Goal: Task Accomplishment & Management: Complete application form

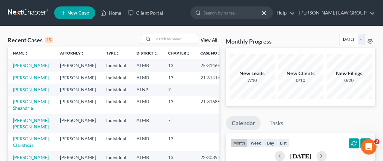
click at [24, 92] on link "[PERSON_NAME]" at bounding box center [31, 89] width 36 height 5
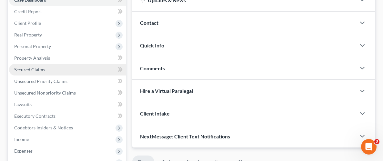
scroll to position [72, 0]
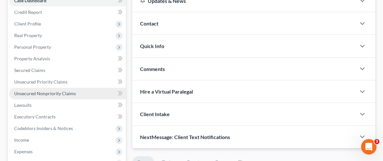
click at [51, 93] on span "Unsecured Nonpriority Claims" at bounding box center [45, 93] width 62 height 5
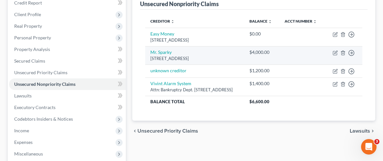
scroll to position [57, 0]
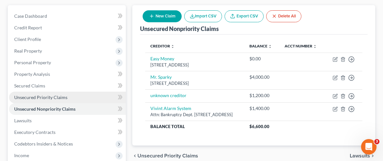
click at [26, 96] on span "Unsecured Priority Claims" at bounding box center [40, 96] width 53 height 5
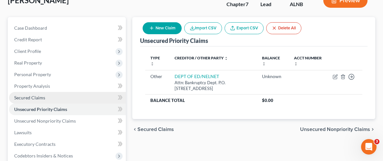
scroll to position [51, 0]
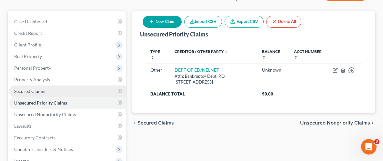
click at [24, 90] on span "Secured Claims" at bounding box center [29, 90] width 31 height 5
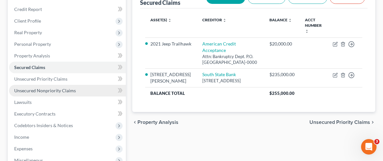
scroll to position [77, 0]
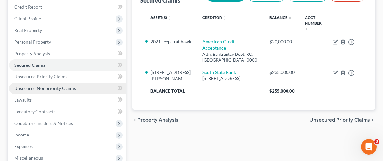
click at [28, 86] on span "Unsecured Nonpriority Claims" at bounding box center [45, 87] width 62 height 5
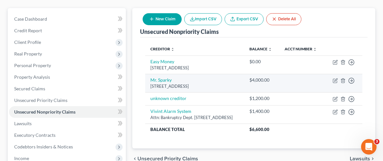
scroll to position [54, 0]
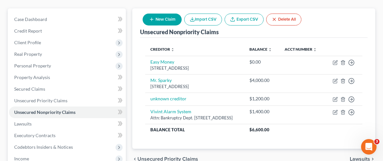
click at [172, 18] on button "New Claim" at bounding box center [161, 20] width 39 height 12
select select "0"
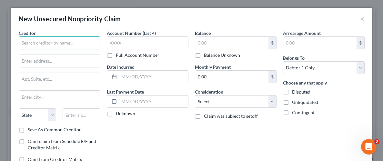
click at [79, 44] on input "text" at bounding box center [60, 42] width 82 height 13
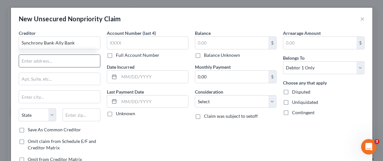
click at [69, 64] on input "text" at bounding box center [59, 61] width 81 height 12
click at [80, 44] on input "Synchrony Bank-Ally Bank" at bounding box center [60, 42] width 82 height 13
click at [69, 64] on input "text" at bounding box center [59, 61] width 81 height 12
type input "Synchrony Bank-Ally"
paste input "P.O. Box 965064"
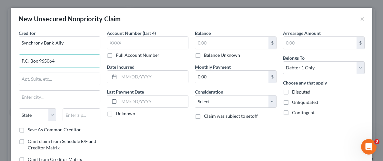
type input "P.O. Box 965064"
click at [78, 114] on input "text" at bounding box center [82, 114] width 38 height 13
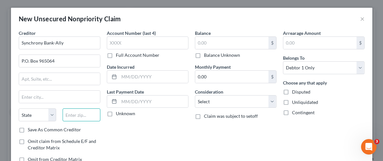
paste input "32896"
type input "32896"
click at [151, 123] on div "Account Number (last 4) Full Account Number Date Incurred Last Payment Date Unk…" at bounding box center [147, 99] width 88 height 138
type input "Orlando"
select select "9"
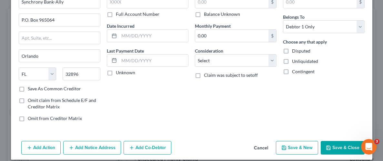
scroll to position [47, 0]
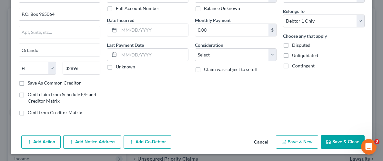
click at [97, 140] on button "Add Notice Address" at bounding box center [92, 142] width 58 height 14
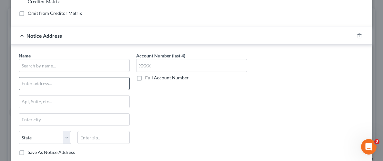
scroll to position [150, 0]
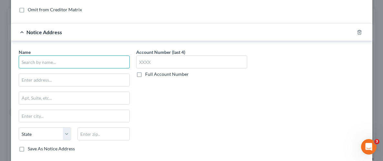
click at [92, 60] on input "text" at bounding box center [74, 61] width 111 height 13
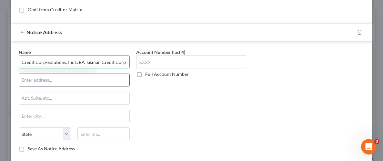
type input "Credit Corp-Solutions, Inc DBA Tasman Credit Corp"
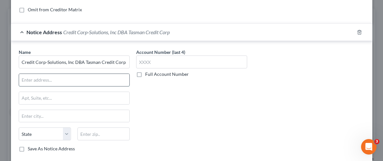
click at [67, 81] on input "text" at bounding box center [74, 80] width 110 height 12
type input "[STREET_ADDRESS]"
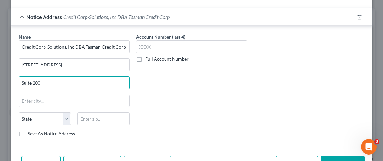
scroll to position [172, 0]
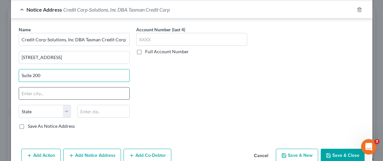
type input "Suite 200"
click at [54, 91] on input "text" at bounding box center [74, 93] width 110 height 12
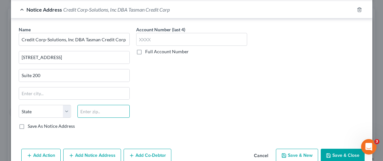
click at [116, 112] on input "text" at bounding box center [103, 111] width 52 height 13
type input "84020"
click at [205, 113] on div "Account Number (last 4) Full Account Number" at bounding box center [191, 80] width 117 height 108
type input "[PERSON_NAME]"
select select "46"
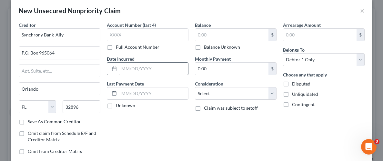
scroll to position [0, 0]
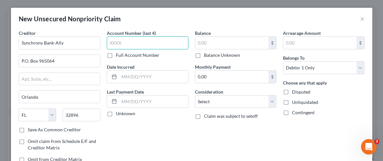
click at [151, 39] on input "text" at bounding box center [148, 42] width 82 height 13
type input "5994"
click at [179, 141] on div "Account Number (last 4) 5994 Full Account Number Date Incurred Last Payment Dat…" at bounding box center [147, 99] width 88 height 138
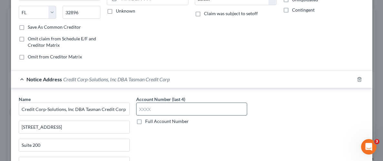
scroll to position [105, 0]
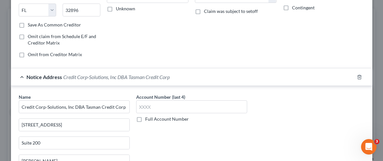
click at [145, 120] on label "Full Account Number" at bounding box center [167, 119] width 44 height 6
click at [148, 120] on input "Full Account Number" at bounding box center [150, 118] width 4 height 4
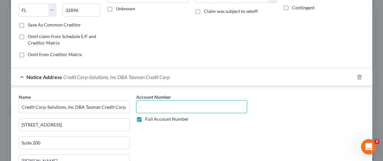
click at [154, 106] on input "text" at bounding box center [191, 106] width 111 height 13
type input "DT 33172827"
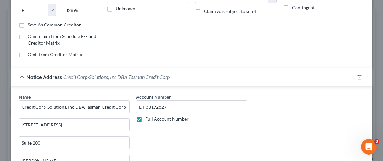
click at [194, 141] on div "Account Number DT 33172827 Full Account Number" at bounding box center [191, 147] width 117 height 108
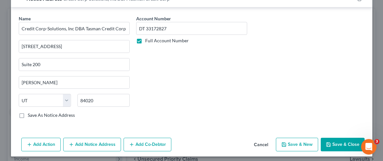
scroll to position [185, 0]
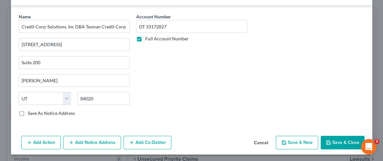
click at [345, 139] on button "Save & Close" at bounding box center [342, 143] width 44 height 14
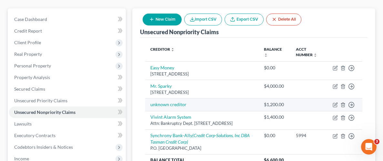
click at [286, 98] on td "$1,200.00" at bounding box center [274, 104] width 32 height 13
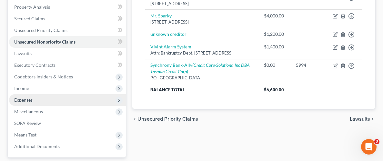
scroll to position [124, 0]
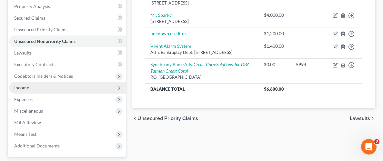
click at [22, 88] on span "Income" at bounding box center [21, 87] width 15 height 5
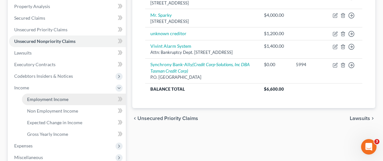
click at [43, 101] on span "Employment Income" at bounding box center [47, 98] width 41 height 5
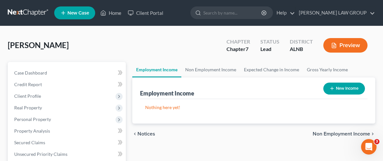
click at [339, 87] on button "New Income" at bounding box center [344, 89] width 42 height 12
select select "0"
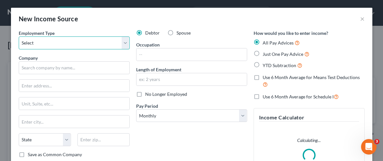
click at [50, 44] on select "Select Full or [DEMOGRAPHIC_DATA] Employment Self Employment" at bounding box center [74, 42] width 111 height 13
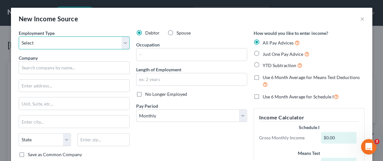
select select "0"
click at [19, 36] on select "Select Full or [DEMOGRAPHIC_DATA] Employment Self Employment" at bounding box center [74, 42] width 111 height 13
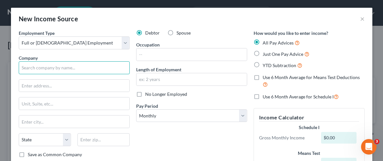
click at [63, 69] on input "text" at bounding box center [74, 67] width 111 height 13
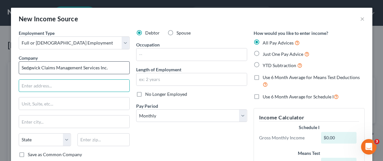
type input "Sedgwick Claims Management Services Inc."
type input "[STREET_ADDRESS]"
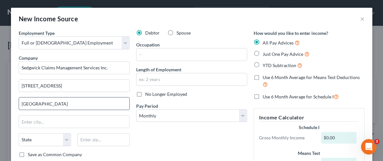
click at [44, 109] on input "[GEOGRAPHIC_DATA]" at bounding box center [74, 103] width 110 height 12
type input "M"
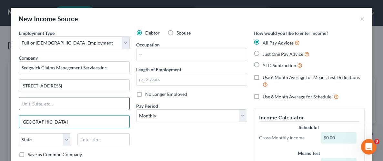
type input "[GEOGRAPHIC_DATA]"
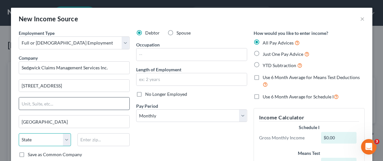
select select "44"
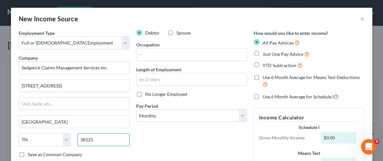
type input "38125"
click at [157, 135] on div "Debtor Spouse Occupation Length of Employment No Longer Employed Pay Period * S…" at bounding box center [191, 112] width 117 height 164
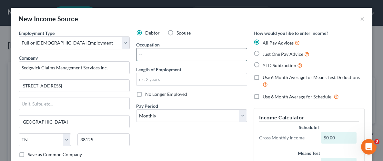
click at [163, 59] on input "text" at bounding box center [191, 54] width 110 height 12
click at [235, 138] on div "Debtor Spouse Occupation Length of Employment No Longer Employed Pay Period * S…" at bounding box center [191, 112] width 117 height 164
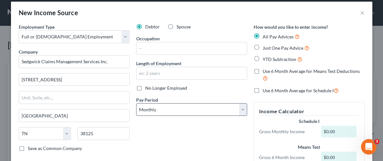
scroll to position [10, 0]
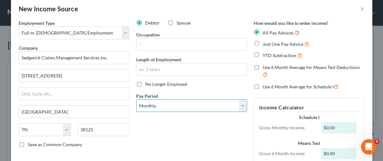
click at [244, 105] on select "Select Monthly Twice Monthly Every Other Week Weekly" at bounding box center [191, 105] width 111 height 13
select select "2"
click at [136, 99] on select "Select Monthly Twice Monthly Every Other Week Weekly" at bounding box center [191, 105] width 111 height 13
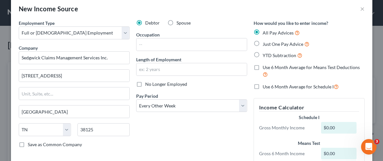
click at [231, 142] on div "Debtor Spouse Occupation Length of Employment No Longer Employed Pay Period * S…" at bounding box center [191, 102] width 117 height 164
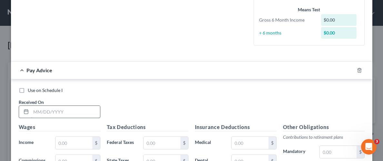
scroll to position [163, 0]
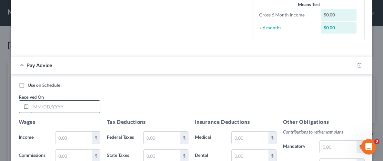
click at [53, 106] on input "text" at bounding box center [65, 107] width 69 height 12
click at [65, 105] on input "text" at bounding box center [65, 107] width 69 height 12
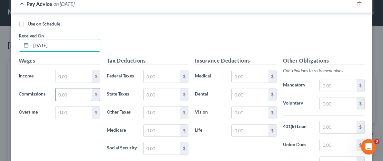
scroll to position [229, 0]
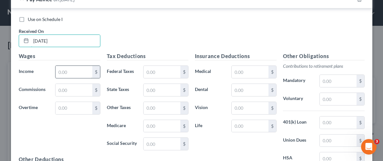
type input "[DATE]"
click at [75, 70] on input "text" at bounding box center [73, 72] width 36 height 12
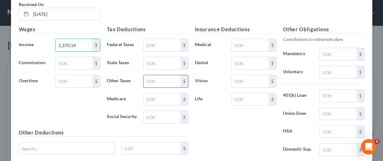
scroll to position [251, 0]
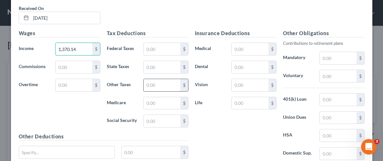
type input "1,370.14"
drag, startPoint x: 160, startPoint y: 83, endPoint x: 155, endPoint y: 79, distance: 6.7
click at [160, 83] on input "text" at bounding box center [161, 85] width 36 height 12
type input "149.45"
click at [239, 127] on div "Insurance Deductions Medical $ Dental $ Vision $ Life $" at bounding box center [235, 97] width 88 height 136
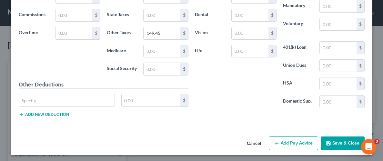
scroll to position [304, 0]
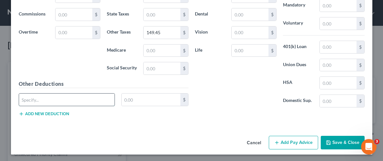
click at [64, 100] on input "text" at bounding box center [67, 99] width 96 height 12
drag, startPoint x: 61, startPoint y: 98, endPoint x: 18, endPoint y: 101, distance: 42.7
click at [19, 101] on div "pre tax and post tax" at bounding box center [67, 99] width 96 height 13
click at [28, 99] on input "pre tax and post tax" at bounding box center [67, 99] width 96 height 12
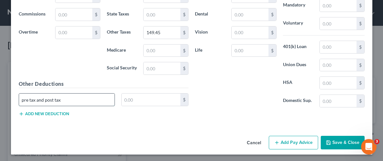
click at [76, 99] on input "pre tax and post tax" at bounding box center [67, 99] width 96 height 12
click at [28, 99] on input "pre tax and post tax" at bounding box center [67, 99] width 96 height 12
click at [30, 98] on input "pre- tax and post tax" at bounding box center [67, 99] width 96 height 12
click at [28, 99] on input "pre tax and post tax" at bounding box center [67, 99] width 96 height 12
click at [29, 99] on input "pre tax and post tax" at bounding box center [67, 99] width 96 height 12
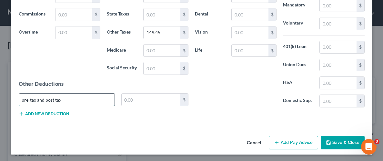
click at [82, 102] on input "pre-tax and post tax" at bounding box center [67, 99] width 96 height 12
drag, startPoint x: 66, startPoint y: 98, endPoint x: 20, endPoint y: 102, distance: 46.3
click at [20, 102] on input "pre-tax and post tax" at bounding box center [67, 99] width 96 height 12
type input "pre-tax and post tax"
click at [143, 100] on input "text" at bounding box center [151, 99] width 59 height 12
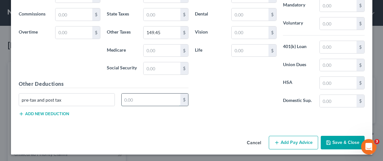
click at [134, 102] on input "text" at bounding box center [151, 99] width 59 height 12
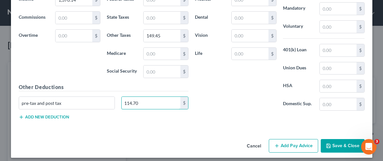
type input "114.70"
click at [242, 97] on div "Insurance Deductions Medical $ Dental $ Vision $ Life $" at bounding box center [235, 48] width 88 height 136
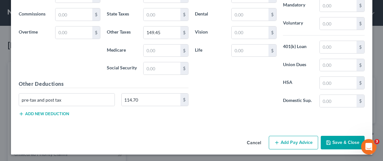
click at [339, 140] on button "Save & Close" at bounding box center [342, 143] width 44 height 14
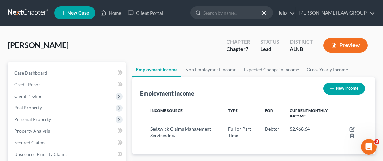
scroll to position [108, 229]
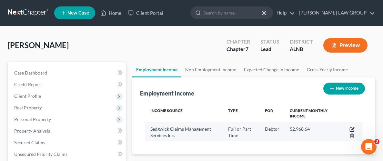
click at [351, 127] on icon "button" at bounding box center [351, 129] width 5 height 5
select select "0"
select select "44"
select select "2"
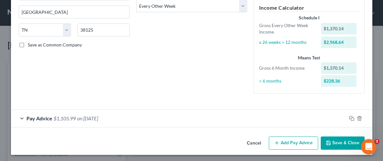
scroll to position [111, 0]
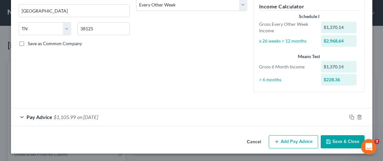
click at [139, 113] on div "Pay Advice $1,105.99 on [DATE]" at bounding box center [178, 116] width 335 height 17
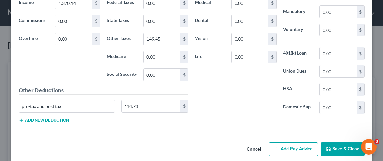
scroll to position [299, 0]
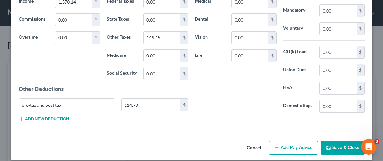
click at [340, 141] on button "Save & Close" at bounding box center [342, 148] width 44 height 14
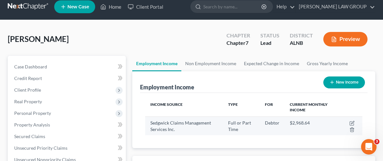
scroll to position [10, 0]
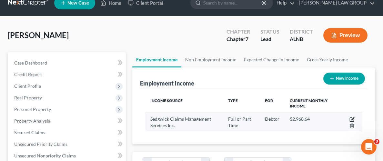
click at [352, 117] on icon "button" at bounding box center [351, 119] width 5 height 5
select select "0"
select select "44"
select select "2"
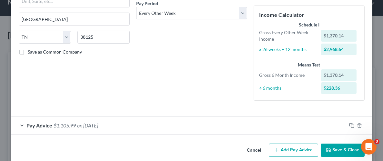
scroll to position [111, 0]
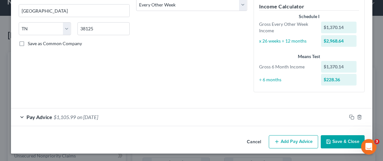
click at [293, 143] on button "Add Pay Advice" at bounding box center [292, 142] width 49 height 14
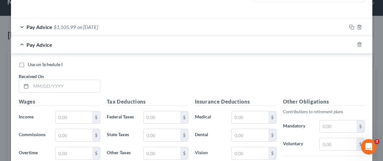
scroll to position [242, 0]
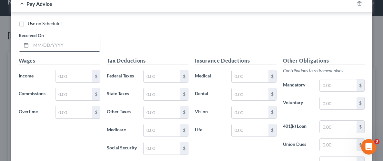
click at [72, 46] on input "text" at bounding box center [65, 45] width 69 height 12
type input "[DATE]"
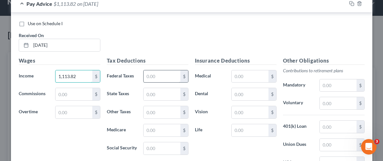
type input "1,113.82"
click at [173, 75] on input "text" at bounding box center [161, 76] width 36 height 12
click at [148, 110] on input "text" at bounding box center [161, 112] width 36 height 12
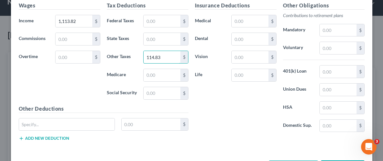
scroll to position [298, 0]
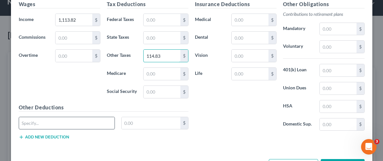
type input "114.83"
click at [58, 122] on input "text" at bounding box center [67, 123] width 96 height 12
paste input "pre-tax and post tax"
type input "pre-tax and post tax"
click at [151, 119] on input "text" at bounding box center [151, 123] width 59 height 12
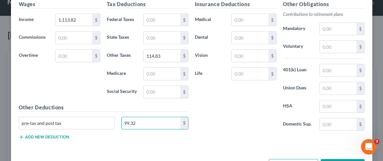
type input "99.32"
click at [233, 116] on div "Insurance Deductions Medical $ Dental $ Vision $ Life $" at bounding box center [235, 68] width 88 height 136
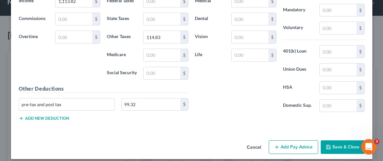
scroll to position [321, 0]
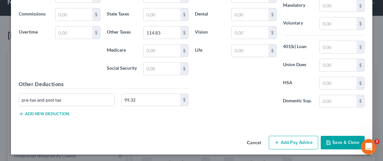
click at [348, 140] on button "Save & Close" at bounding box center [342, 143] width 44 height 14
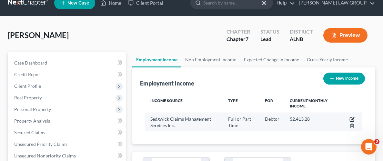
click at [351, 118] on icon "button" at bounding box center [351, 120] width 4 height 4
select select "0"
select select "44"
select select "2"
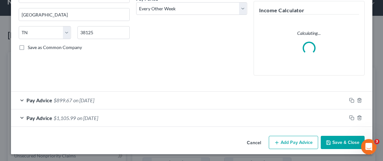
scroll to position [108, 0]
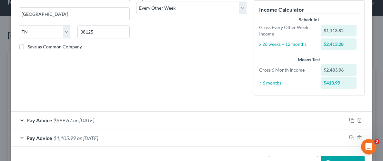
click at [67, 120] on span "$899.67" at bounding box center [63, 120] width 18 height 6
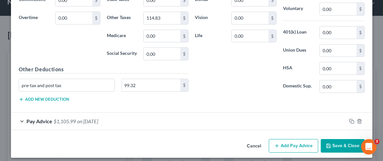
scroll to position [322, 0]
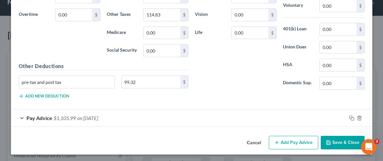
click at [284, 141] on button "Add Pay Advice" at bounding box center [292, 143] width 49 height 14
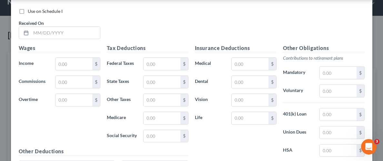
scroll to position [467, 0]
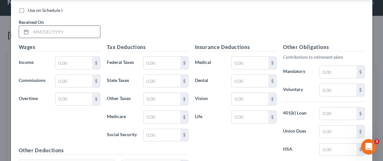
click at [58, 34] on input "text" at bounding box center [65, 32] width 69 height 12
type input "[DATE]"
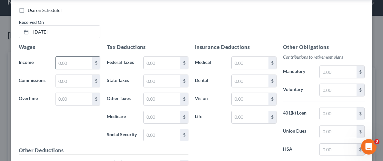
click at [73, 62] on input "text" at bounding box center [73, 63] width 36 height 12
type input "1,225.08"
click at [160, 99] on input "text" at bounding box center [161, 99] width 36 height 12
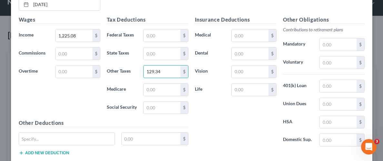
scroll to position [504, 0]
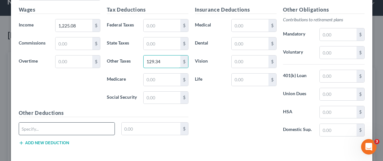
type input "129.34"
click at [58, 127] on input "text" at bounding box center [67, 128] width 96 height 12
paste input "pre-tax and post tax"
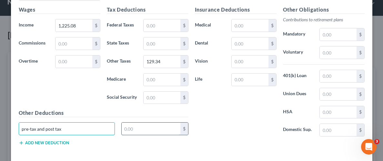
type input "pre-tax and post tax"
click at [160, 125] on input "text" at bounding box center [151, 128] width 59 height 12
click at [149, 128] on input "text" at bounding box center [151, 128] width 59 height 12
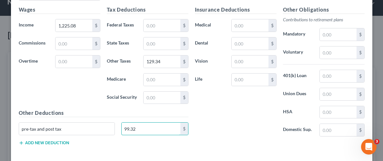
type input "99.32"
click at [219, 129] on div "Insurance Deductions Medical $ Dental $ Vision $ Life $" at bounding box center [235, 74] width 88 height 136
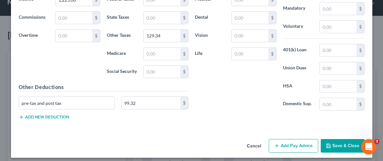
scroll to position [532, 0]
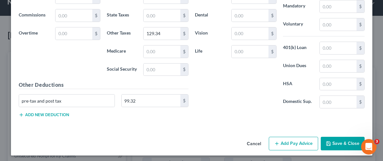
click at [341, 141] on button "Save & Close" at bounding box center [342, 144] width 44 height 14
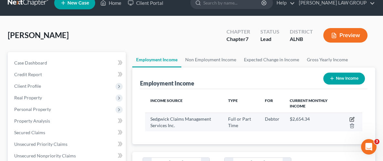
click at [351, 117] on icon "button" at bounding box center [351, 119] width 5 height 5
select select "0"
select select "44"
select select "2"
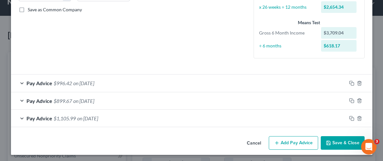
scroll to position [146, 0]
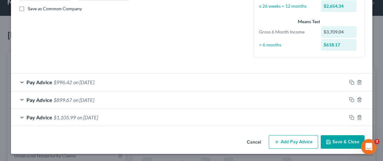
click at [302, 140] on button "Add Pay Advice" at bounding box center [292, 142] width 49 height 14
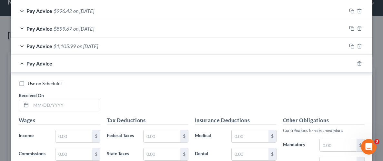
scroll to position [248, 0]
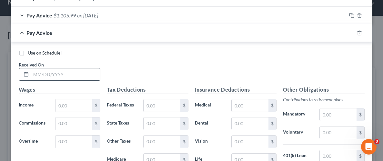
click at [73, 71] on input "text" at bounding box center [65, 74] width 69 height 12
type input "[DATE]"
click at [87, 105] on input "text" at bounding box center [73, 105] width 36 height 12
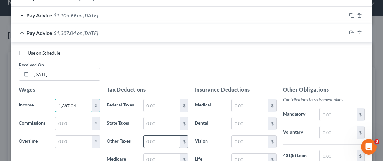
type input "1,387.04"
click at [166, 140] on input "text" at bounding box center [161, 141] width 36 height 12
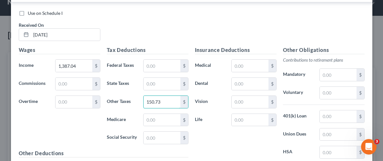
scroll to position [315, 0]
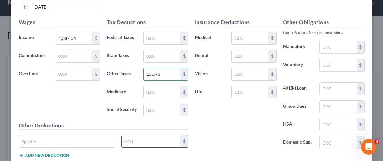
type input "150.73"
click at [136, 140] on input "text" at bounding box center [151, 141] width 59 height 12
click at [137, 141] on input "text" at bounding box center [151, 141] width 59 height 12
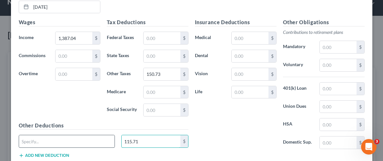
type input "115.71"
click at [70, 139] on input "text" at bounding box center [67, 141] width 96 height 12
paste input "pre-tax and post tax"
type input "pre-tax and post tax"
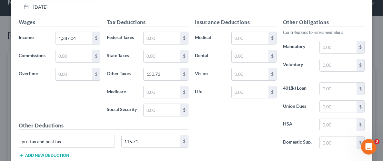
click at [223, 127] on div "Insurance Deductions Medical $ Dental $ Vision $ Life $" at bounding box center [235, 86] width 88 height 136
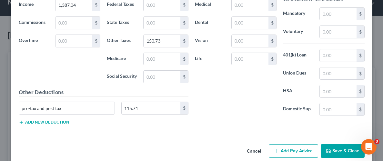
scroll to position [356, 0]
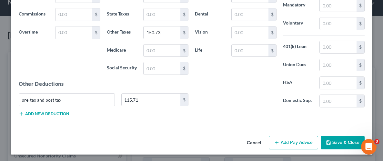
click at [334, 141] on button "Save & Close" at bounding box center [342, 143] width 44 height 14
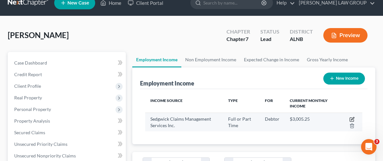
click at [351, 118] on icon "button" at bounding box center [352, 118] width 3 height 3
select select "0"
select select "44"
select select "2"
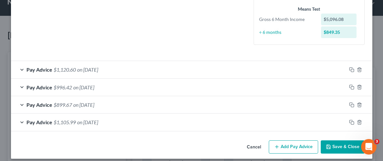
scroll to position [163, 0]
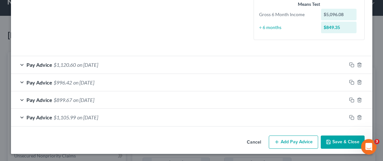
click at [297, 142] on button "Add Pay Advice" at bounding box center [292, 142] width 49 height 14
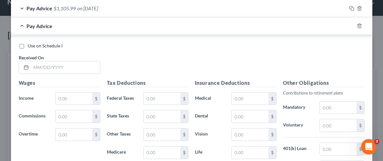
scroll to position [274, 0]
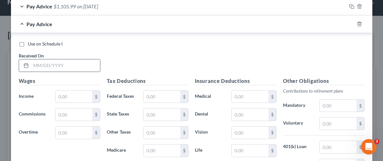
click at [44, 64] on input "text" at bounding box center [65, 65] width 69 height 12
type input "1"
type input "[DATE]"
click at [82, 94] on input "text" at bounding box center [73, 97] width 36 height 12
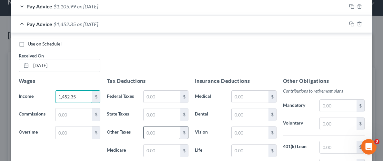
type input "1,452.35"
click at [163, 133] on input "text" at bounding box center [161, 132] width 36 height 12
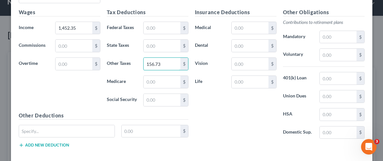
scroll to position [359, 0]
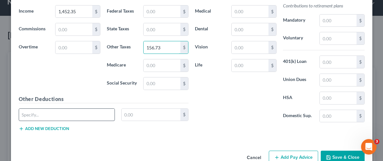
type input "156.73"
click at [84, 118] on input "text" at bounding box center [67, 115] width 96 height 12
paste input "pre-tax and post tax"
type input "pre-tax and post tax"
click at [142, 115] on input "text" at bounding box center [151, 115] width 59 height 12
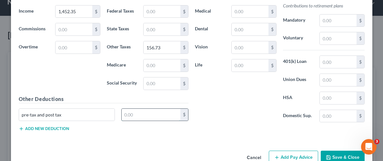
click at [148, 114] on input "text" at bounding box center [151, 115] width 59 height 12
type input "119.63"
click at [246, 102] on div "Insurance Deductions Medical $ Dental $ Vision $ Life $" at bounding box center [235, 60] width 88 height 136
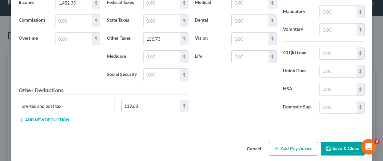
scroll to position [372, 0]
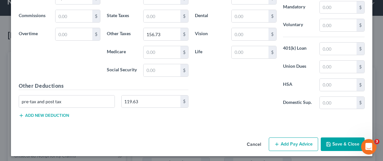
click at [350, 142] on button "Save & Close" at bounding box center [342, 144] width 44 height 14
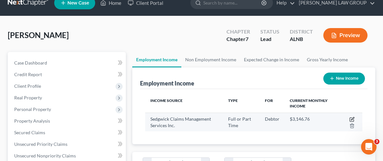
click at [353, 117] on icon "button" at bounding box center [351, 119] width 5 height 5
select select "0"
select select "44"
select select "2"
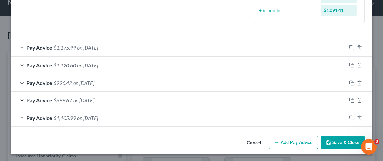
scroll to position [181, 0]
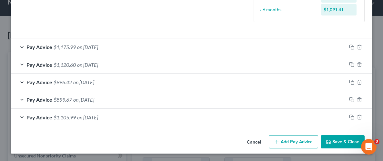
click at [298, 141] on button "Add Pay Advice" at bounding box center [292, 142] width 49 height 14
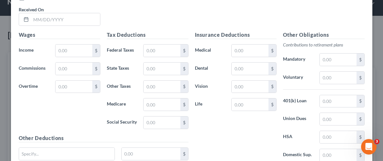
scroll to position [337, 0]
click at [87, 50] on input "text" at bounding box center [73, 50] width 36 height 12
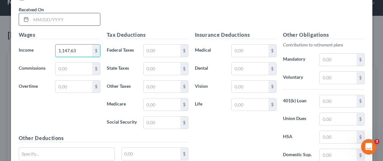
type input "1,147.63"
click at [52, 18] on input "text" at bounding box center [65, 19] width 69 height 12
type input "[DATE]"
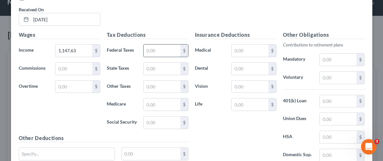
click at [158, 52] on input "text" at bounding box center [161, 50] width 36 height 12
click at [148, 85] on input "text" at bounding box center [161, 87] width 36 height 12
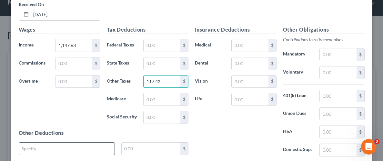
scroll to position [350, 0]
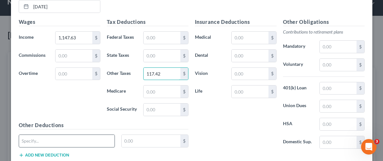
type input "117.42"
click at [78, 136] on input "text" at bounding box center [67, 141] width 96 height 12
paste input "pre-tax and post tax"
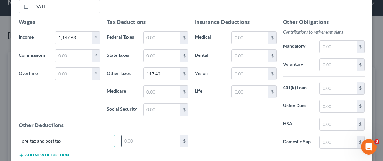
type input "pre-tax and post tax"
click at [158, 141] on input "text" at bounding box center [151, 141] width 59 height 12
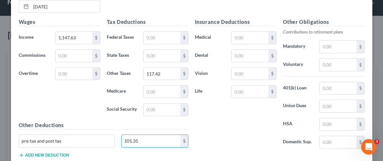
type input "101.35"
click at [218, 124] on div "Insurance Deductions Medical $ Dental $ Vision $ Life $" at bounding box center [235, 86] width 88 height 136
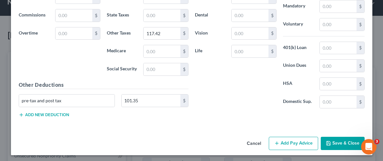
scroll to position [391, 0]
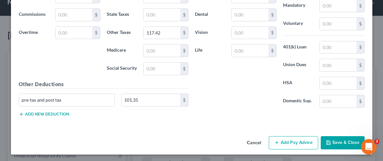
click at [334, 140] on button "Save & Close" at bounding box center [342, 143] width 44 height 14
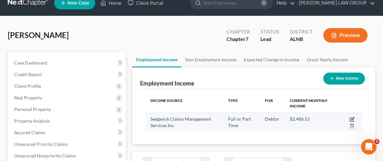
click at [351, 117] on icon "button" at bounding box center [351, 119] width 5 height 5
select select "0"
select select "44"
select select "2"
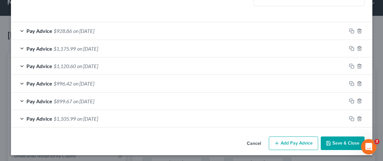
scroll to position [198, 0]
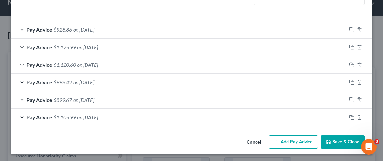
click at [296, 140] on button "Add Pay Advice" at bounding box center [292, 142] width 49 height 14
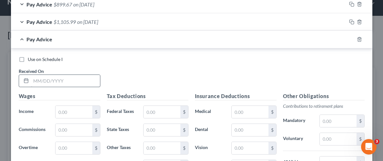
scroll to position [301, 0]
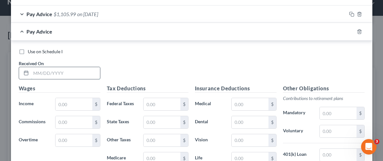
click at [64, 69] on input "text" at bounding box center [65, 73] width 69 height 12
type input "[DATE]"
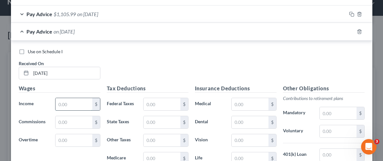
click at [81, 102] on input "text" at bounding box center [73, 104] width 36 height 12
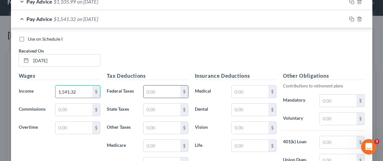
scroll to position [322, 0]
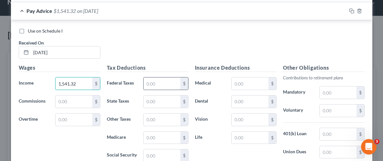
type input "1,541.32"
click at [166, 80] on input "text" at bounding box center [161, 83] width 36 height 12
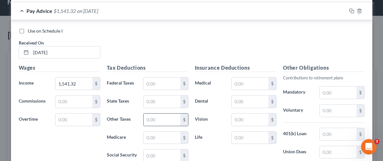
click at [157, 119] on input "text" at bounding box center [161, 119] width 36 height 12
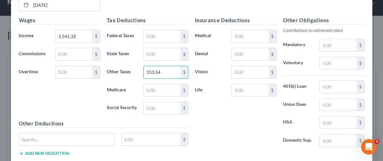
scroll to position [380, 0]
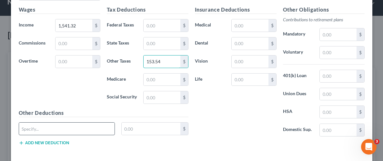
type input "153.54"
click at [77, 132] on input "text" at bounding box center [67, 128] width 96 height 12
paste input "pre-tax and post tax"
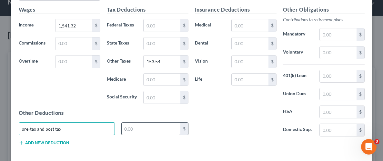
type input "pre-tax and post tax"
click at [149, 125] on input "text" at bounding box center [151, 128] width 59 height 12
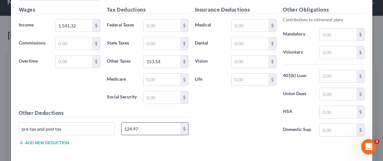
type input "124.97"
click at [216, 107] on div "Insurance Deductions Medical $ Dental $ Vision $ Life $" at bounding box center [235, 74] width 88 height 136
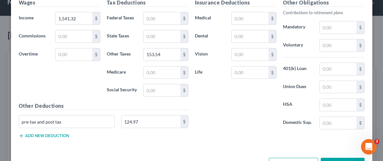
scroll to position [393, 0]
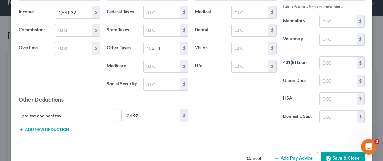
click at [352, 154] on button "Save & Close" at bounding box center [342, 158] width 44 height 14
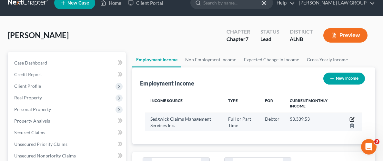
click at [351, 117] on icon "button" at bounding box center [351, 119] width 5 height 5
select select "0"
select select "44"
select select "2"
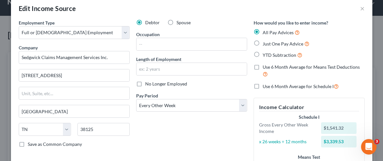
scroll to position [0, 0]
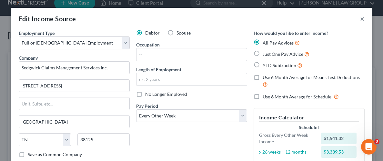
click at [361, 18] on button "×" at bounding box center [362, 19] width 5 height 8
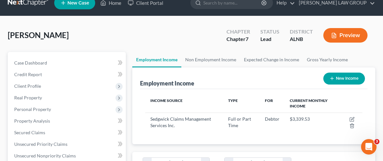
click at [176, 42] on div "[PERSON_NAME] Upgraded Chapter Chapter 7 Status Lead District [GEOGRAPHIC_DATA]…" at bounding box center [191, 38] width 367 height 28
